Goal: Task Accomplishment & Management: Manage account settings

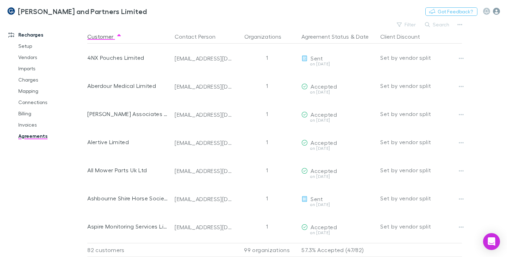
click at [495, 10] on icon "button" at bounding box center [496, 11] width 7 height 7
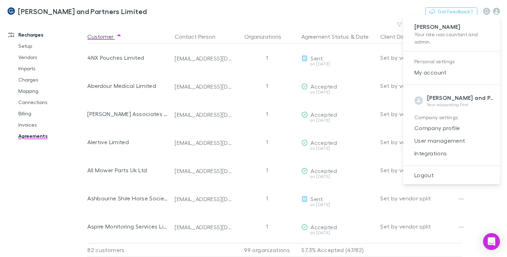
drag, startPoint x: 428, startPoint y: 173, endPoint x: 424, endPoint y: 169, distance: 5.5
click at [427, 173] on span "Logout" at bounding box center [450, 175] width 85 height 8
